Goal: Information Seeking & Learning: Learn about a topic

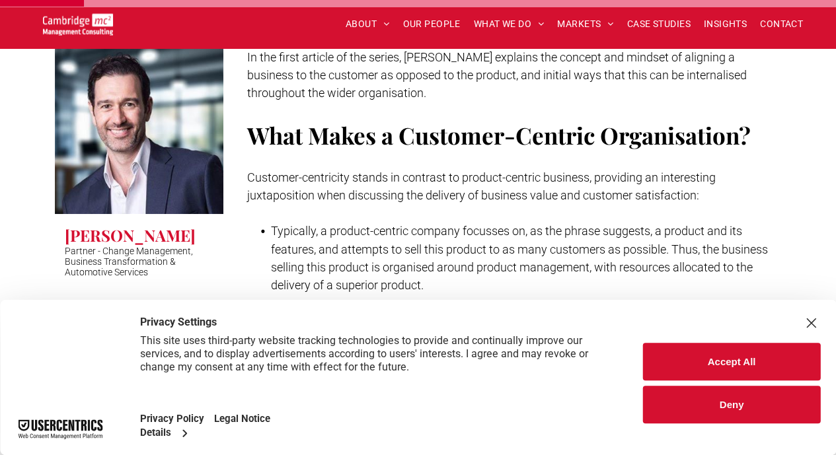
scroll to position [494, 0]
click at [809, 318] on div "Close Layer" at bounding box center [810, 323] width 18 height 18
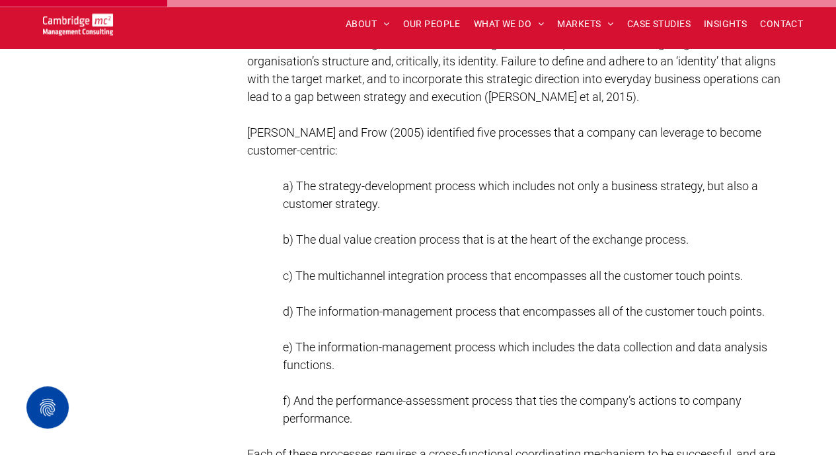
scroll to position [996, 0]
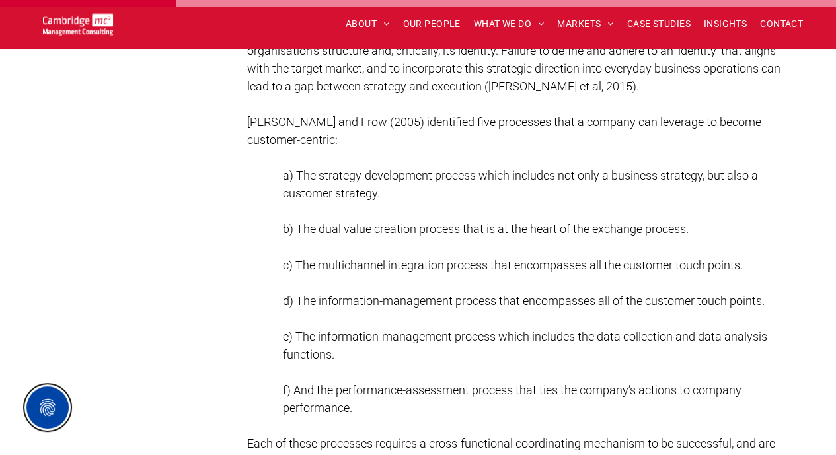
click at [47, 415] on button "Privacy Settings" at bounding box center [47, 407] width 42 height 42
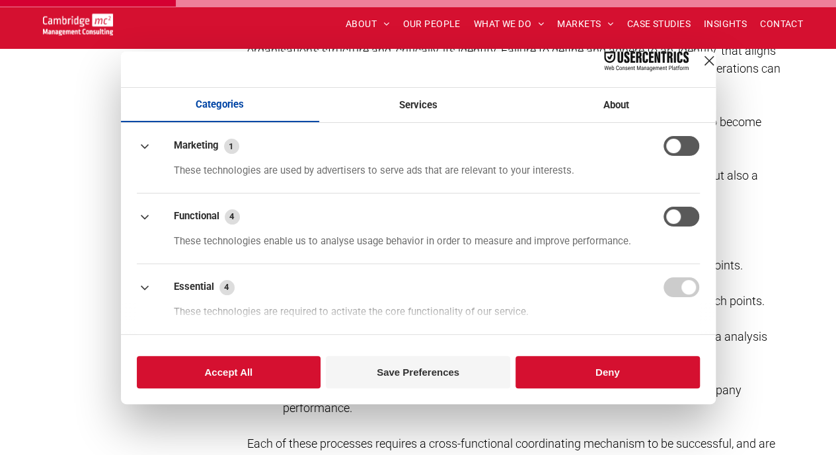
click at [702, 54] on header at bounding box center [418, 70] width 594 height 36
click at [700, 70] on div "Close Layer" at bounding box center [709, 61] width 18 height 18
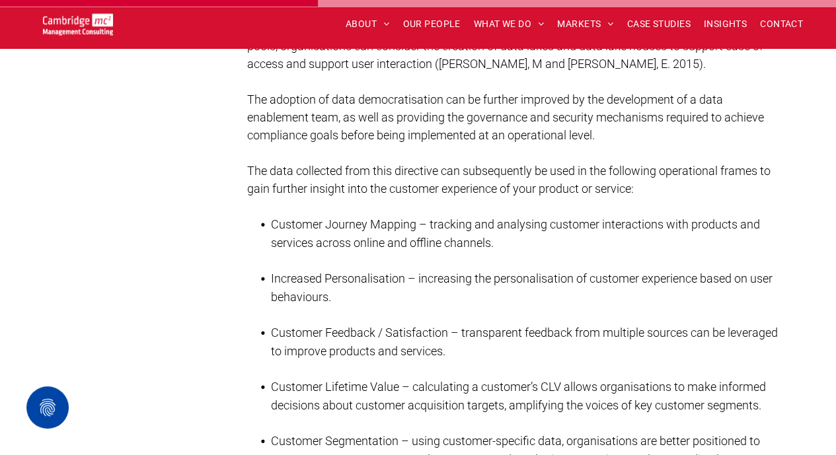
scroll to position [1799, 0]
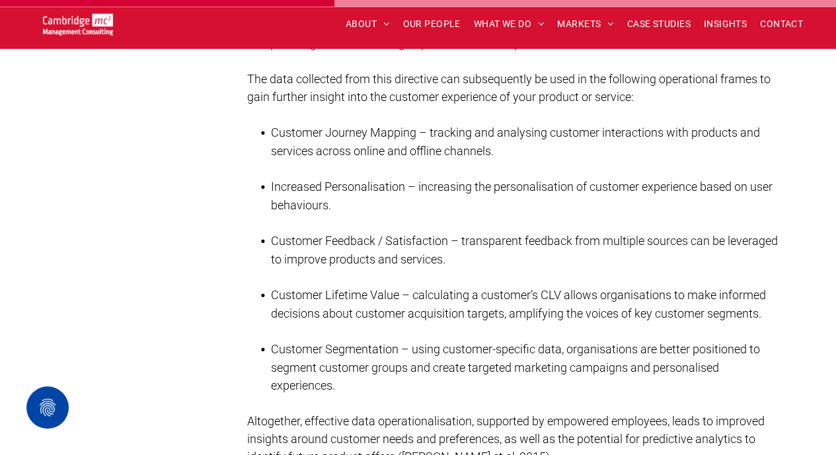
click at [775, 245] on li "Customer Feedback / Satisfaction – transparent feedback from multiple sources c…" at bounding box center [526, 250] width 511 height 36
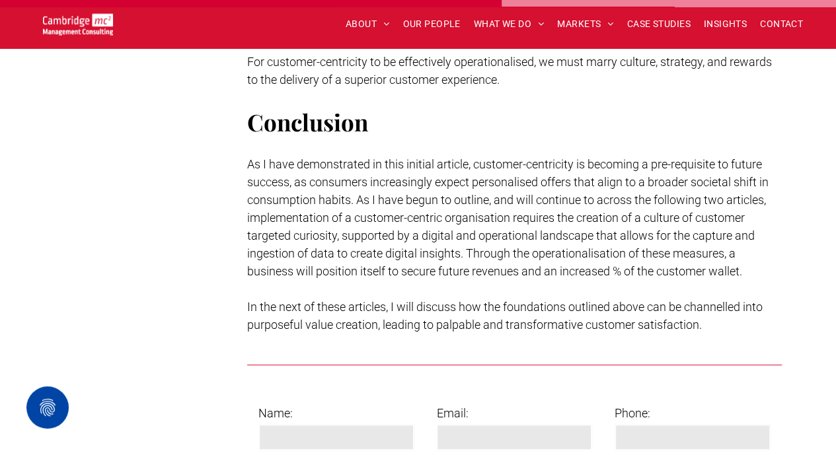
scroll to position [2835, 0]
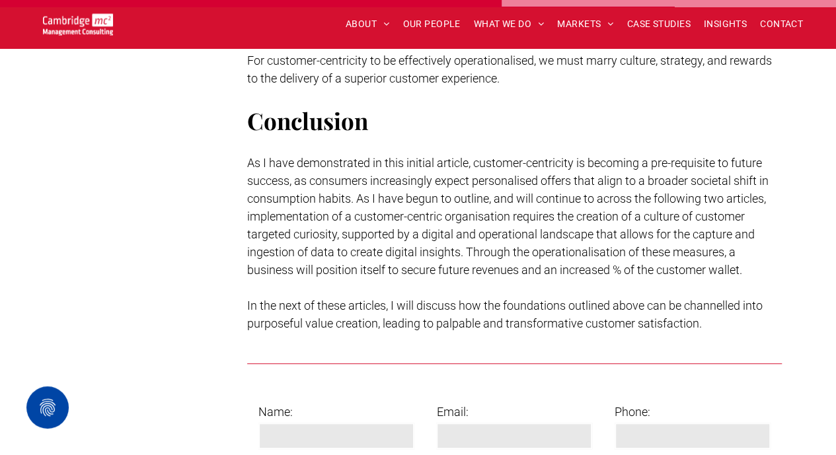
click at [666, 69] on p "For customer-centricity to be effectively operationalised, we must marry cultur…" at bounding box center [514, 70] width 534 height 36
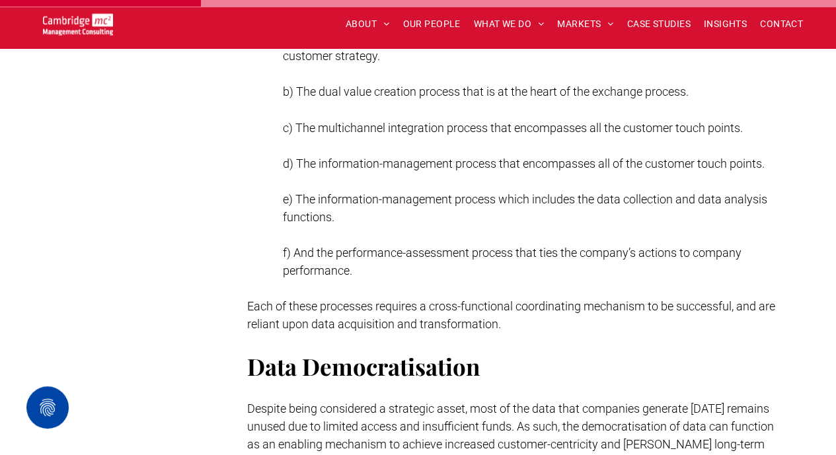
scroll to position [1160, 0]
